Goal: Information Seeking & Learning: Learn about a topic

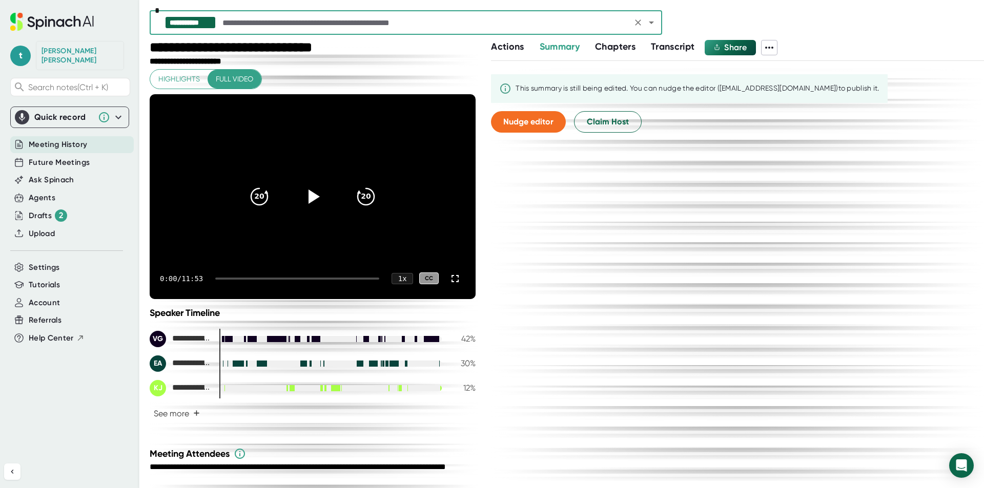
click at [616, 49] on span "Chapters" at bounding box center [615, 46] width 40 height 11
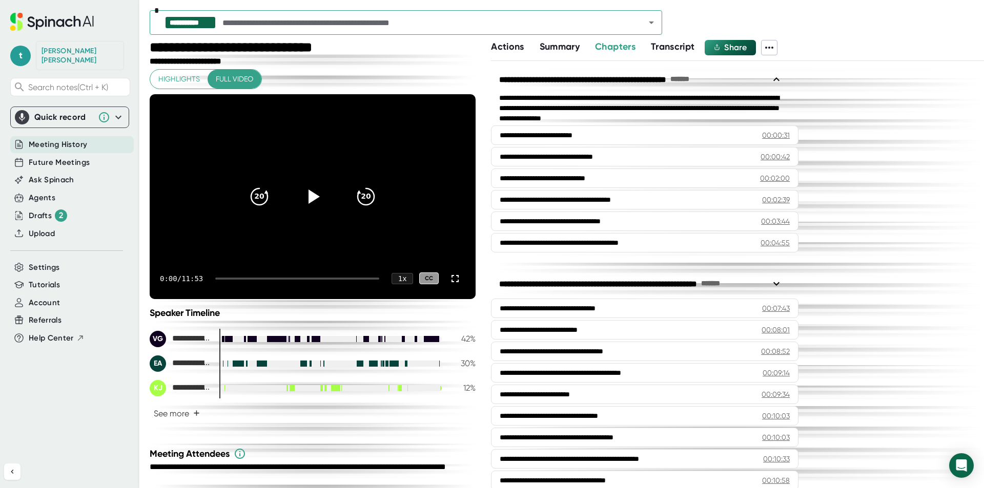
click at [564, 47] on span "Summary" at bounding box center [560, 46] width 40 height 11
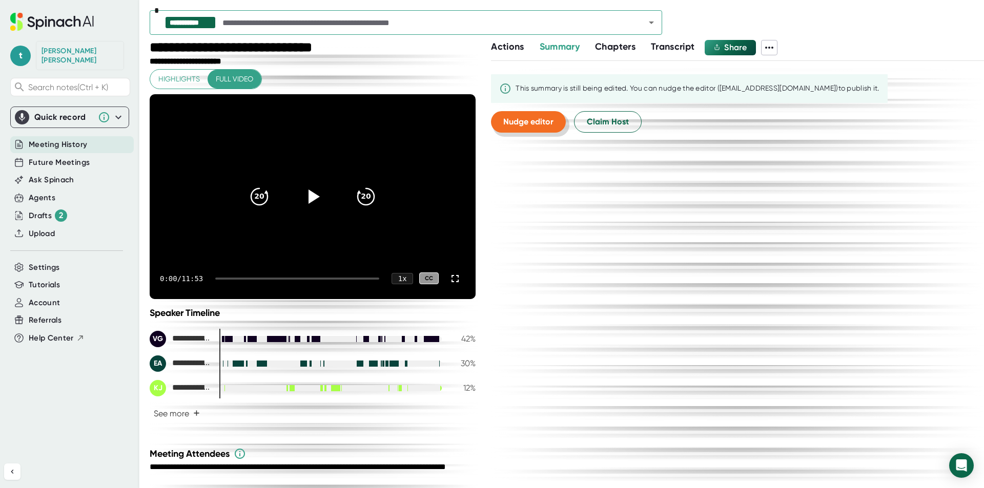
click at [515, 121] on span "Nudge editor" at bounding box center [528, 122] width 50 height 10
click at [634, 45] on span "Chapters" at bounding box center [615, 46] width 40 height 11
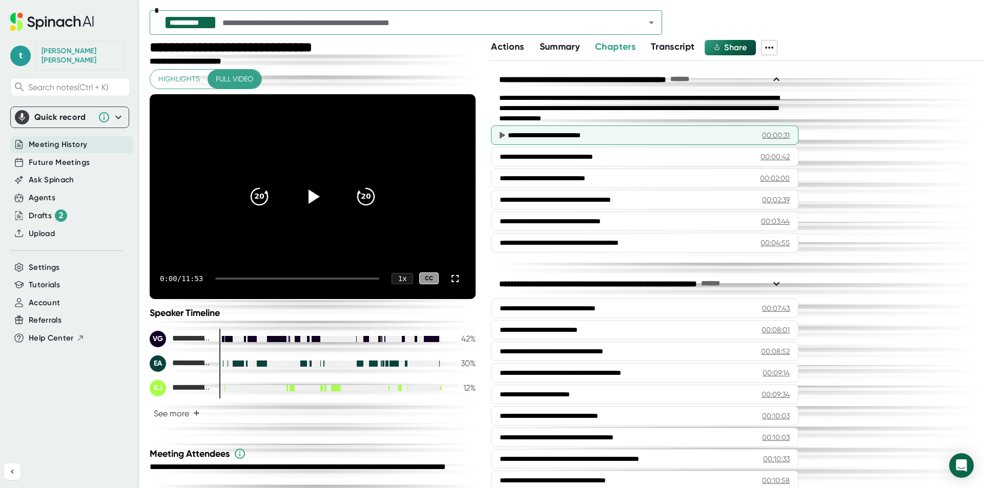
click at [766, 137] on div "00:00:31" at bounding box center [776, 135] width 28 height 10
